Goal: Task Accomplishment & Management: Complete application form

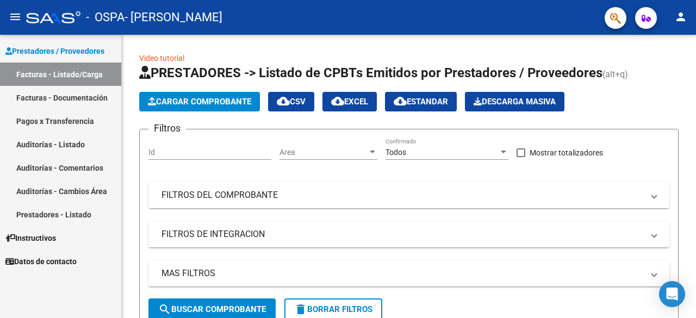
click at [55, 74] on link "Facturas - Listado/Carga" at bounding box center [60, 74] width 121 height 23
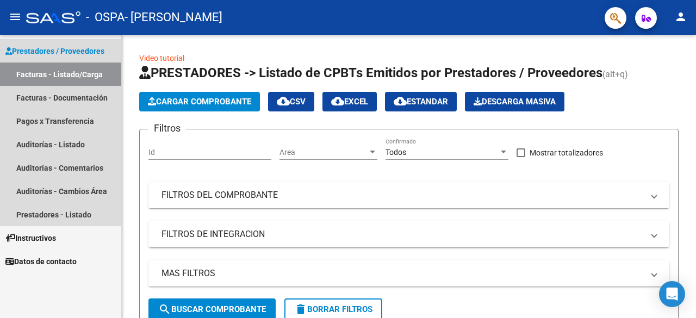
click at [54, 48] on span "Prestadores / Proveedores" at bounding box center [54, 51] width 99 height 12
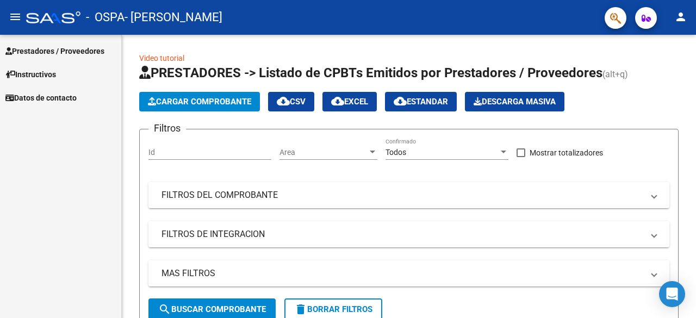
click at [54, 48] on span "Prestadores / Proveedores" at bounding box center [54, 51] width 99 height 12
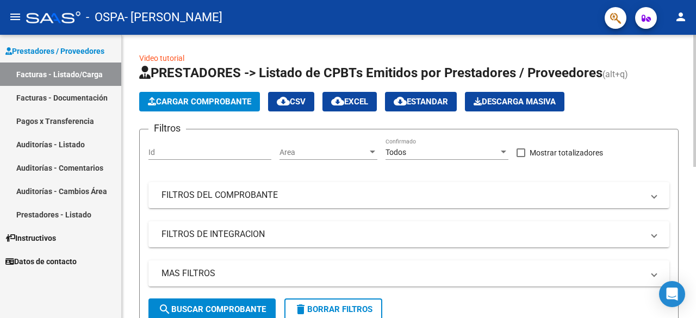
click at [695, 76] on div at bounding box center [694, 101] width 3 height 132
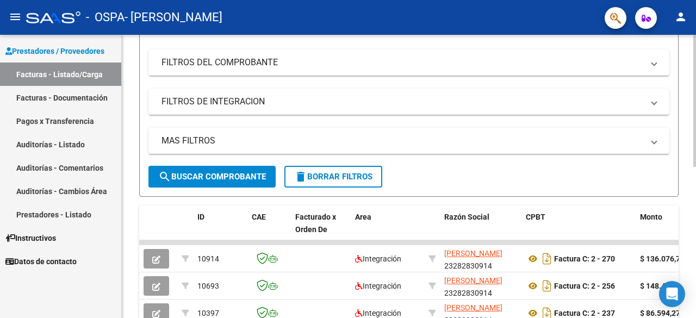
scroll to position [138, 0]
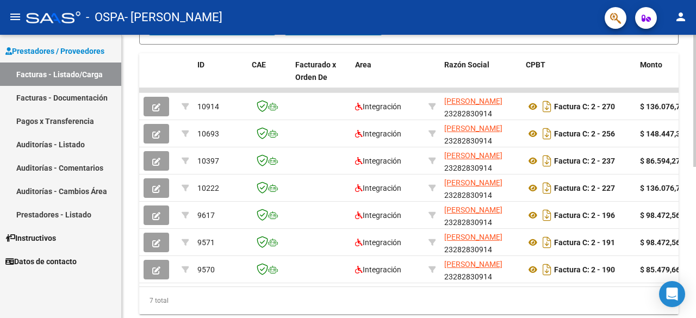
click at [692, 224] on div "Video tutorial PRESTADORES -> Listado de CPBTs Emitidos por Prestadores / Prove…" at bounding box center [410, 49] width 577 height 599
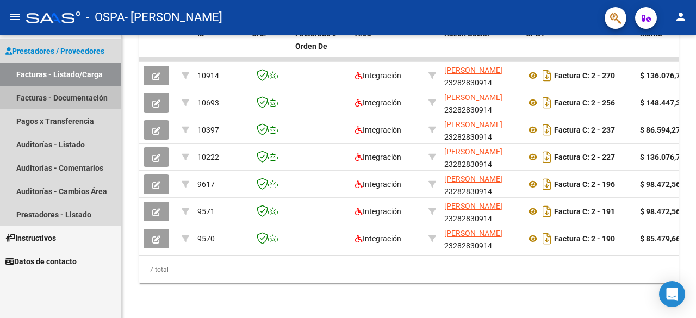
click at [61, 96] on link "Facturas - Documentación" at bounding box center [60, 97] width 121 height 23
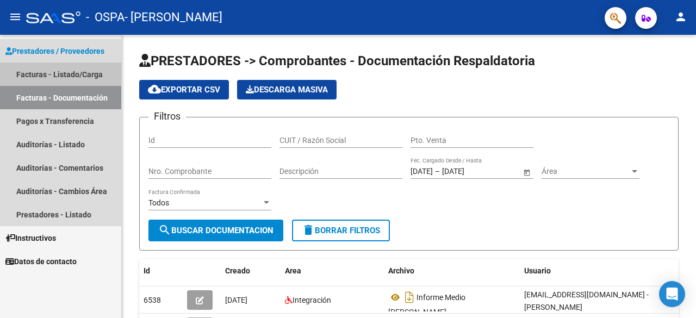
click at [59, 72] on link "Facturas - Listado/Carga" at bounding box center [60, 74] width 121 height 23
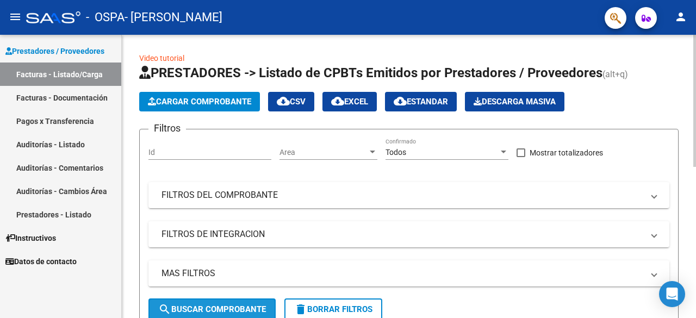
click at [228, 312] on span "search Buscar Comprobante" at bounding box center [212, 309] width 108 height 10
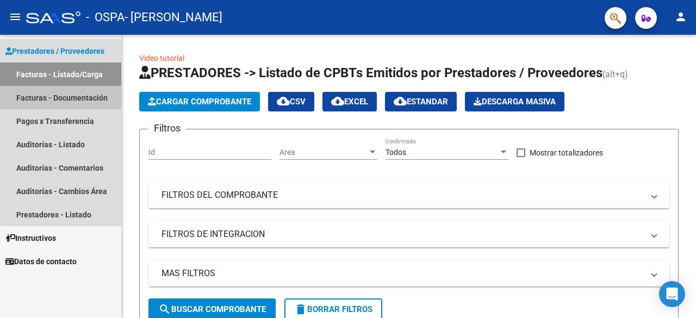
click at [47, 92] on link "Facturas - Documentación" at bounding box center [60, 97] width 121 height 23
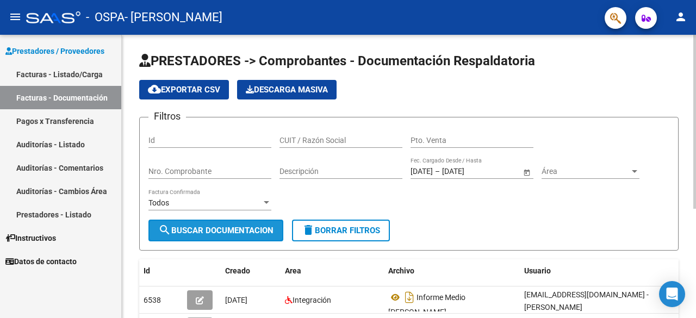
click at [221, 227] on span "search Buscar Documentacion" at bounding box center [215, 231] width 115 height 10
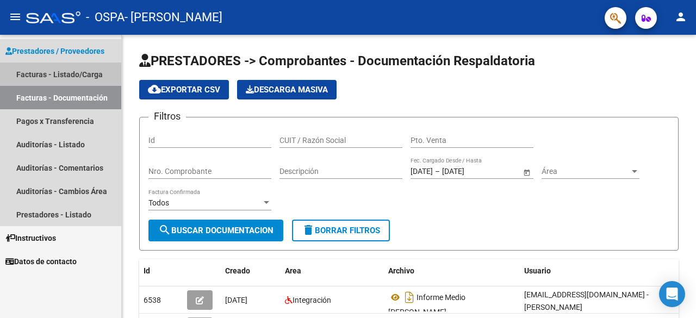
click at [52, 72] on link "Facturas - Listado/Carga" at bounding box center [60, 74] width 121 height 23
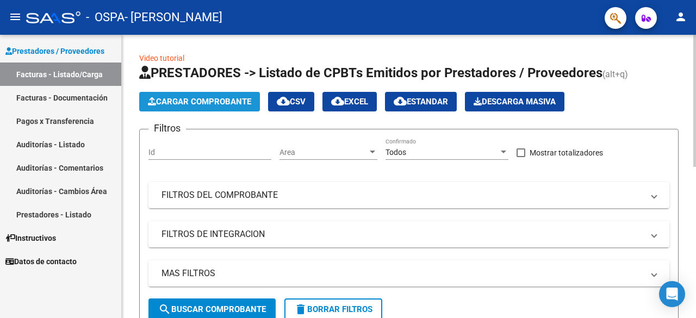
click at [211, 104] on span "Cargar Comprobante" at bounding box center [199, 102] width 103 height 10
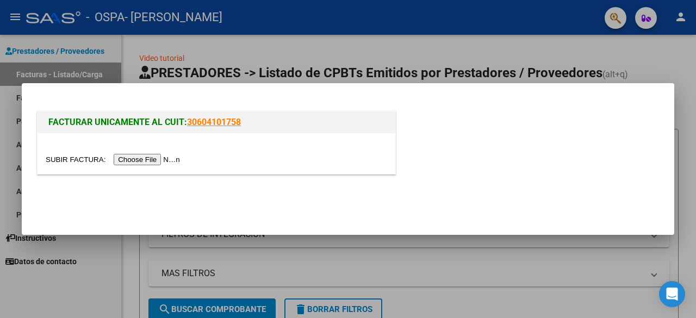
click at [166, 162] on input "file" at bounding box center [115, 159] width 138 height 11
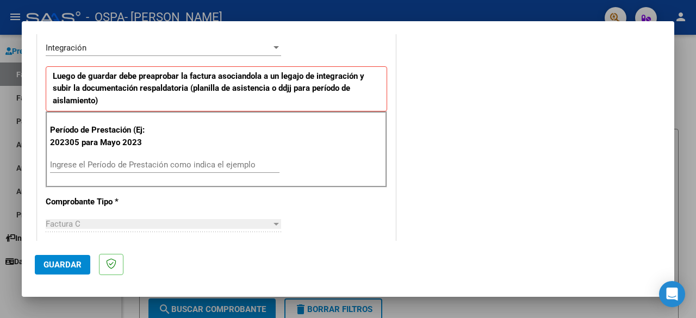
scroll to position [253, 0]
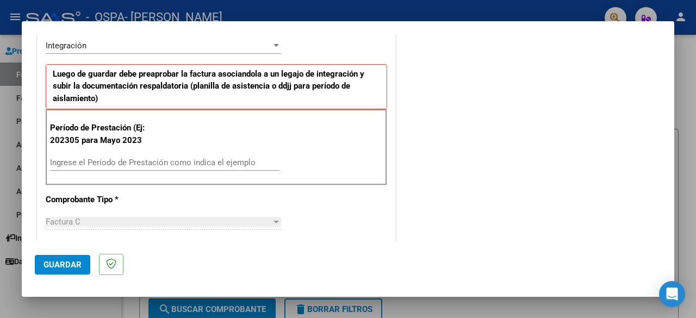
click at [207, 159] on input "Ingrese el Período de Prestación como indica el ejemplo" at bounding box center [164, 163] width 229 height 10
type input "202507"
click at [51, 260] on span "Guardar" at bounding box center [62, 265] width 38 height 10
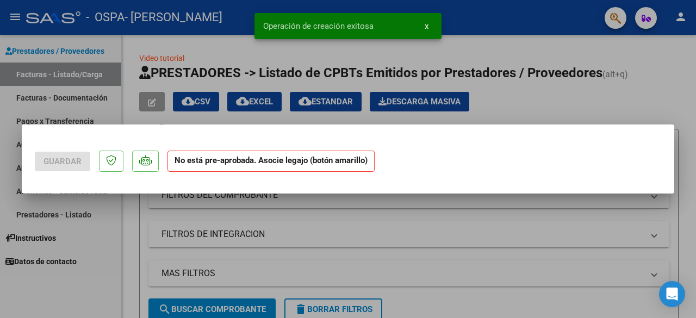
scroll to position [0, 0]
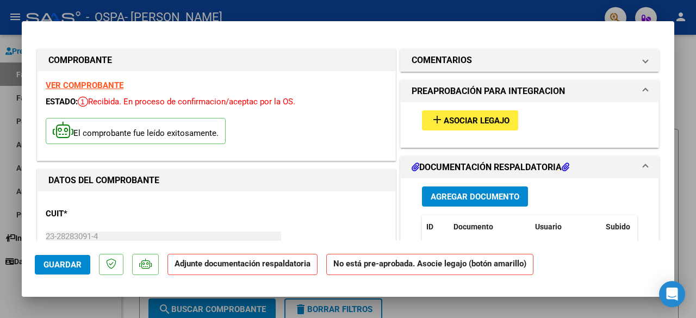
click at [477, 194] on span "Agregar Documento" at bounding box center [475, 197] width 89 height 10
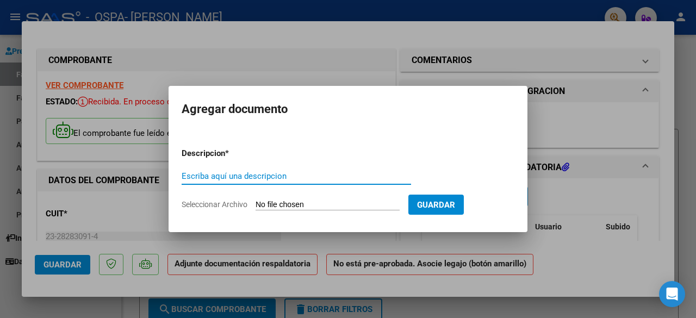
click at [253, 177] on input "Escriba aquí una descripcion" at bounding box center [296, 176] width 229 height 10
type input "planilla de asistencia [DATE]"
click at [269, 205] on input "Seleccionar Archivo" at bounding box center [328, 205] width 144 height 10
type input "C:\fakepath\[PERSON_NAME] [PERSON_NAME].jpg"
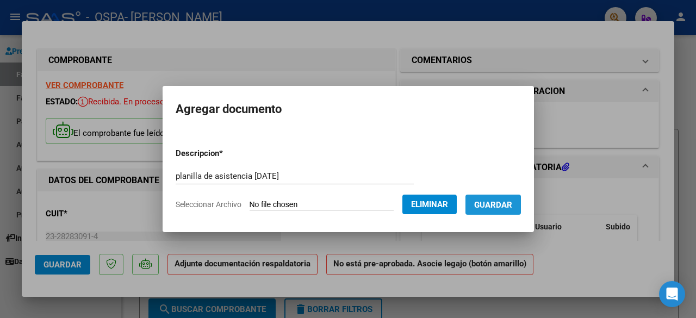
click at [499, 207] on span "Guardar" at bounding box center [493, 205] width 38 height 10
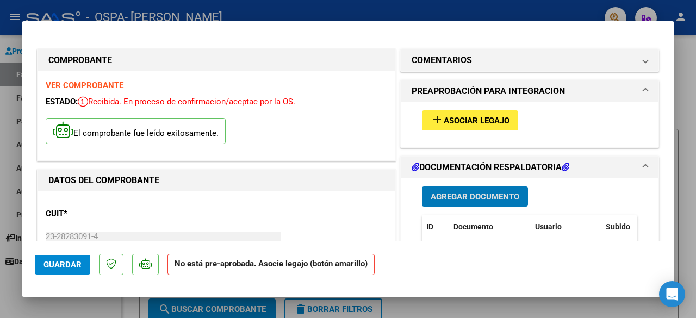
click at [465, 110] on button "add Asociar Legajo" at bounding box center [470, 120] width 96 height 20
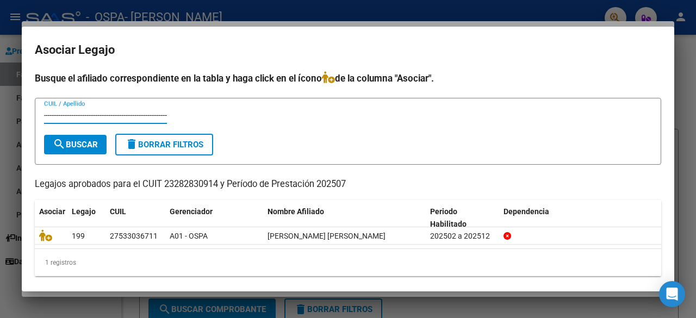
scroll to position [0, 114]
click at [164, 118] on input "-------------------------------------------------------------------------------…" at bounding box center [105, 115] width 123 height 10
click at [169, 111] on div "---------------------------------------------------------------------------- CU…" at bounding box center [348, 120] width 608 height 27
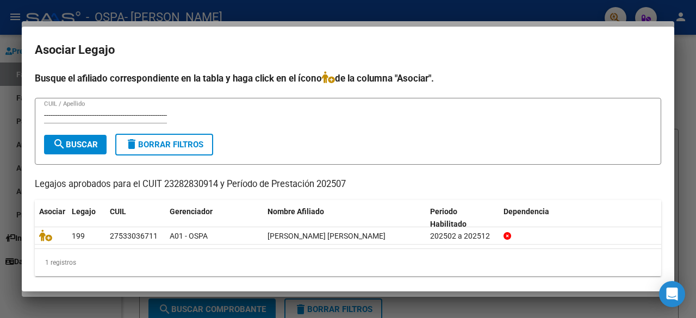
click at [166, 107] on div "---------------------------------------------------------------------------- CU…" at bounding box center [348, 120] width 608 height 27
click at [166, 113] on input "----------------------------------------------------------------------------" at bounding box center [105, 115] width 123 height 10
click at [145, 113] on input "--------------------------------------------" at bounding box center [105, 115] width 123 height 10
type input "-"
click at [78, 142] on span "search Buscar" at bounding box center [75, 145] width 45 height 10
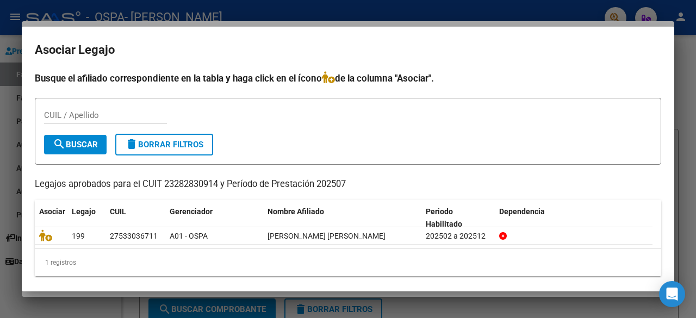
scroll to position [5, 0]
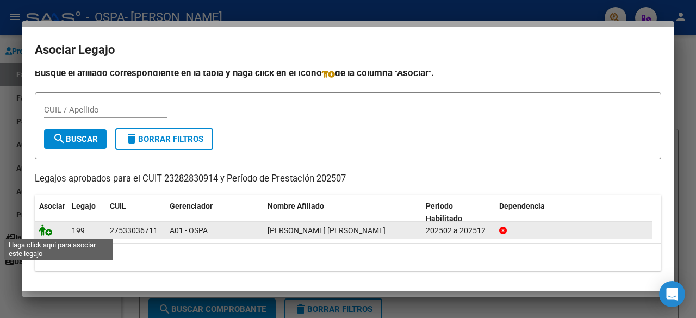
click at [45, 232] on icon at bounding box center [45, 230] width 13 height 12
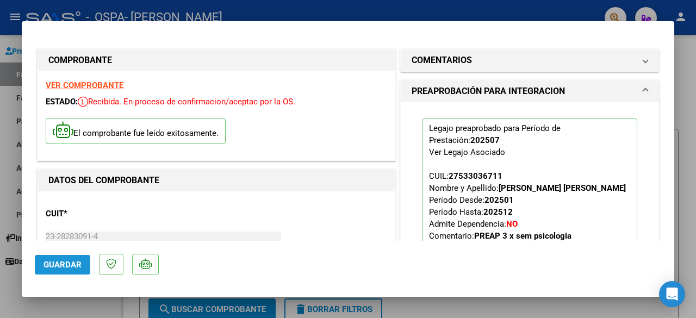
click at [60, 267] on span "Guardar" at bounding box center [62, 265] width 38 height 10
